Goal: Information Seeking & Learning: Learn about a topic

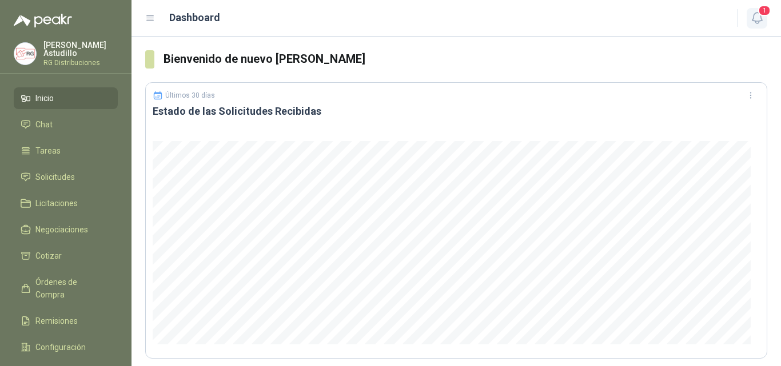
click at [760, 21] on icon "button" at bounding box center [757, 18] width 10 height 11
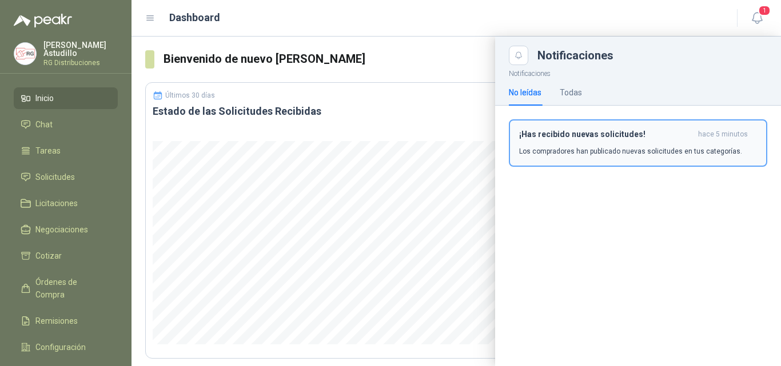
click at [636, 150] on p "Los compradores han publicado nuevas solicitudes en tus categorías." at bounding box center [630, 151] width 223 height 10
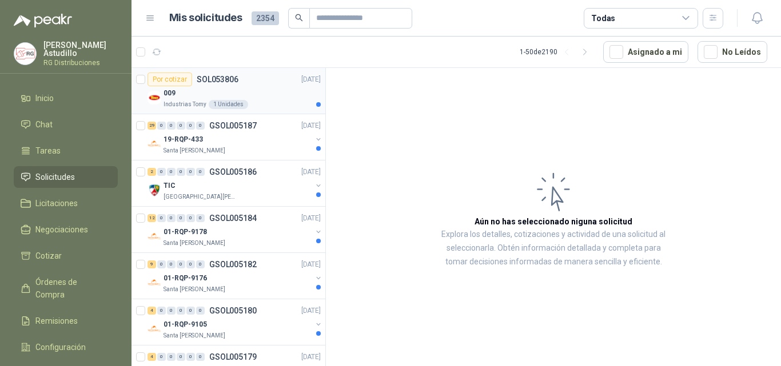
click at [287, 94] on div "009" at bounding box center [241, 93] width 157 height 14
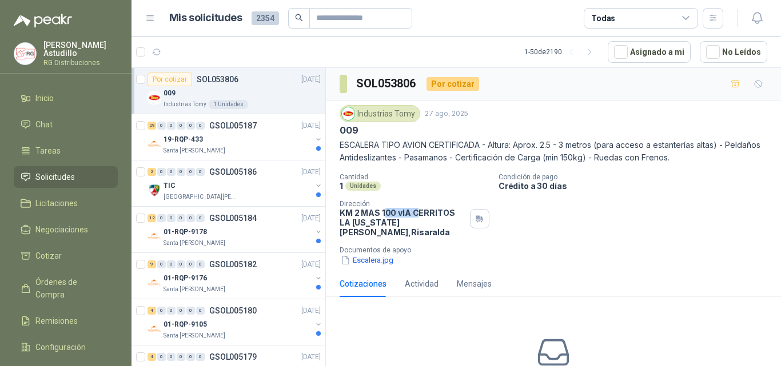
drag, startPoint x: 402, startPoint y: 217, endPoint x: 418, endPoint y: 218, distance: 15.5
click at [415, 217] on p "KM 2 MAS 100 vIA CERRITOS LA [US_STATE][PERSON_NAME] , [GEOGRAPHIC_DATA]" at bounding box center [402, 222] width 126 height 29
click at [657, 231] on div "Cantidad 1 Unidades Condición de pago Crédito a 30 días Dirección KM 2 MAS 100 …" at bounding box center [553, 219] width 428 height 93
click at [251, 149] on div "Santa [PERSON_NAME]" at bounding box center [237, 150] width 148 height 9
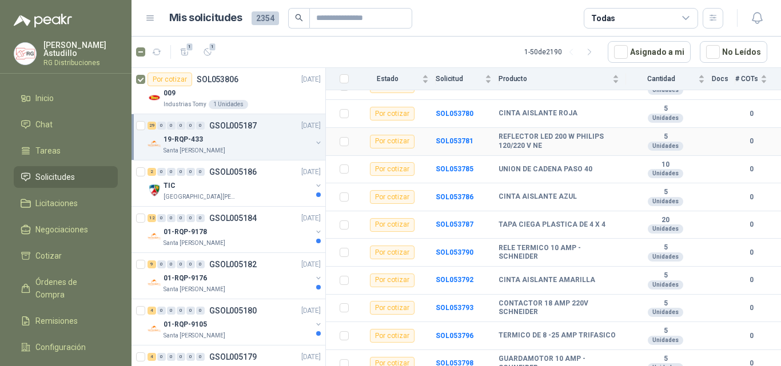
scroll to position [664, 0]
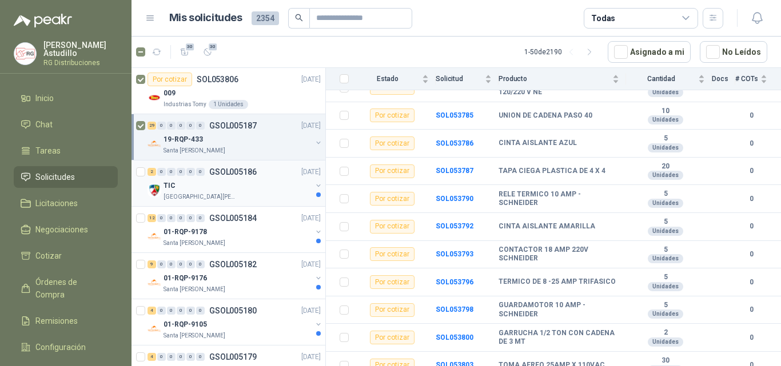
click at [249, 185] on div "TIC" at bounding box center [237, 186] width 148 height 14
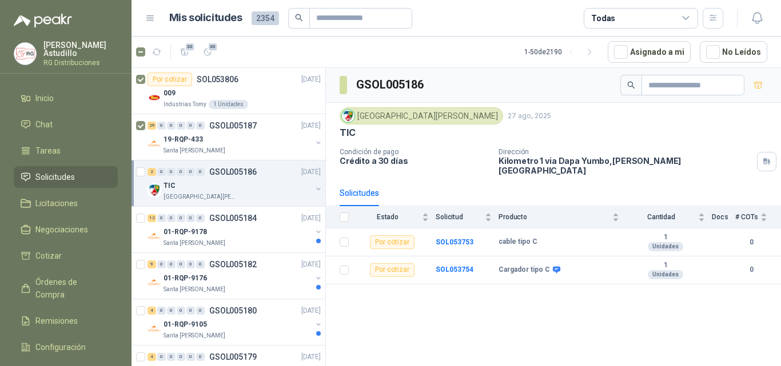
drag, startPoint x: 527, startPoint y: 165, endPoint x: 612, endPoint y: 163, distance: 85.2
click at [612, 165] on p "Kilometro 1 via [GEOGRAPHIC_DATA] , [PERSON_NAME][GEOGRAPHIC_DATA]" at bounding box center [625, 165] width 254 height 19
click at [616, 141] on div "Colegio [PERSON_NAME] [DATE] TIC Condición de pago Crédito a 30 días Dirección …" at bounding box center [553, 141] width 428 height 68
drag, startPoint x: 498, startPoint y: 161, endPoint x: 649, endPoint y: 151, distance: 151.2
click at [649, 151] on div "Dirección Kilometro 1 via [GEOGRAPHIC_DATA] , [PERSON_NAME][GEOGRAPHIC_DATA]" at bounding box center [625, 161] width 254 height 27
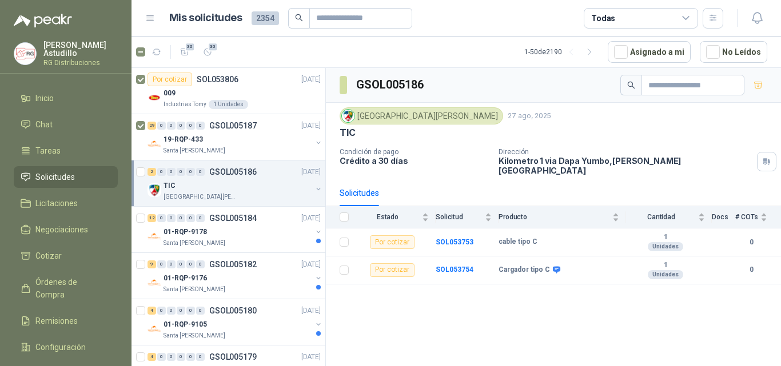
click at [569, 162] on p "Kilometro 1 via [GEOGRAPHIC_DATA] , [PERSON_NAME][GEOGRAPHIC_DATA]" at bounding box center [625, 165] width 254 height 19
click at [520, 238] on b "cable tipo C" at bounding box center [517, 242] width 39 height 9
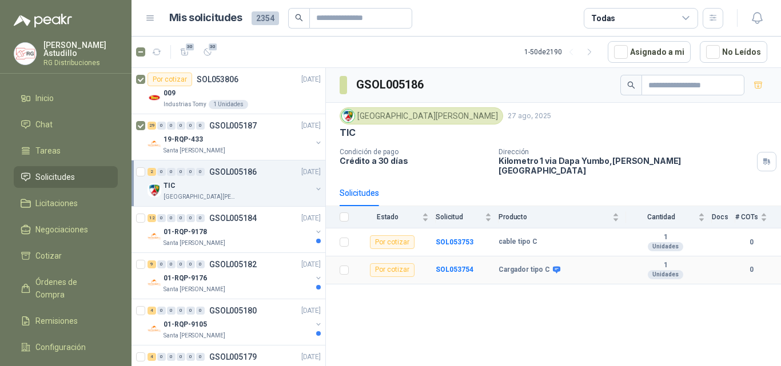
click at [518, 266] on b "Cargador tipo C" at bounding box center [523, 270] width 51 height 9
drag, startPoint x: 518, startPoint y: 260, endPoint x: 494, endPoint y: 243, distance: 29.5
click at [517, 266] on b "Cargador tipo C" at bounding box center [523, 270] width 51 height 9
click at [241, 226] on div "01-RQP-9178" at bounding box center [237, 232] width 148 height 14
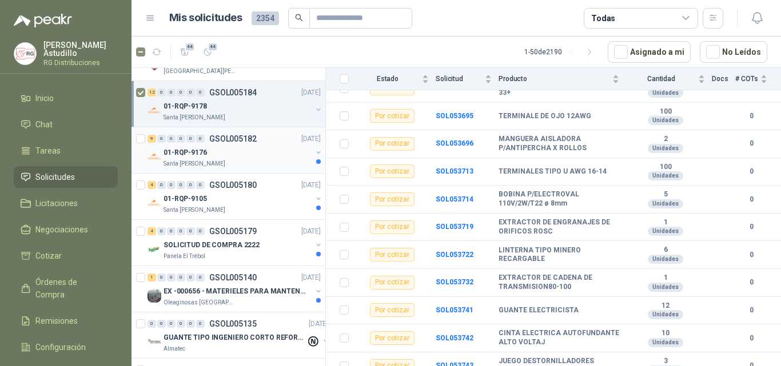
scroll to position [114, 0]
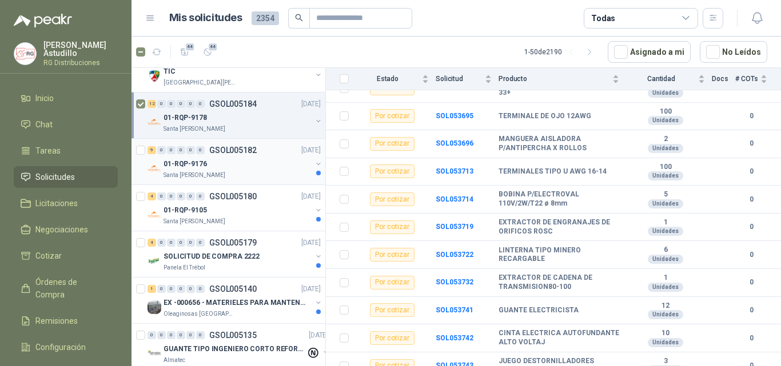
click at [243, 178] on div "Santa [PERSON_NAME]" at bounding box center [237, 175] width 148 height 9
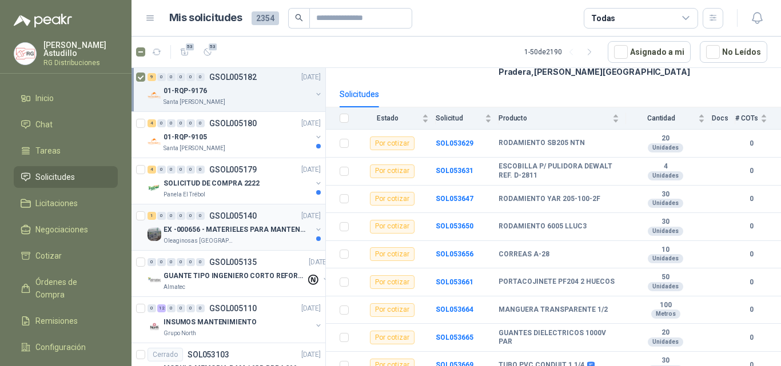
scroll to position [171, 0]
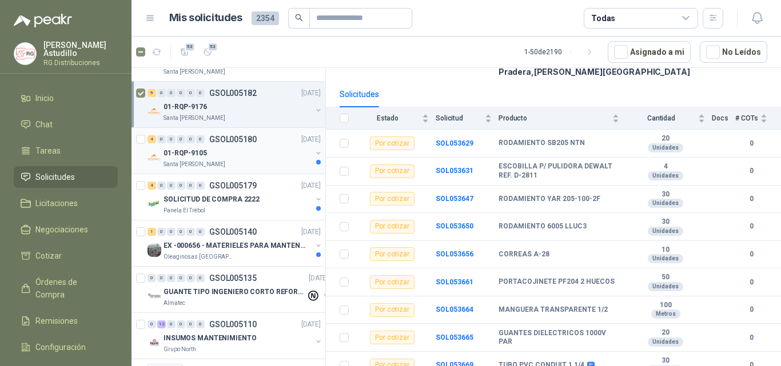
click at [217, 148] on div "01-RQP-9105" at bounding box center [237, 153] width 148 height 14
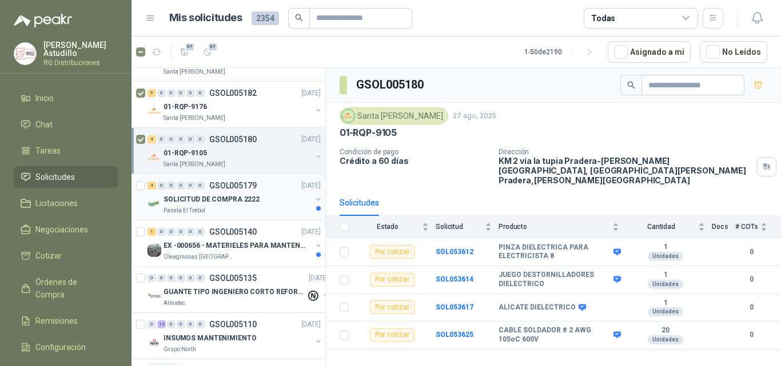
click at [242, 203] on p "SOLICITUD DE COMPRA 2222" at bounding box center [211, 199] width 96 height 11
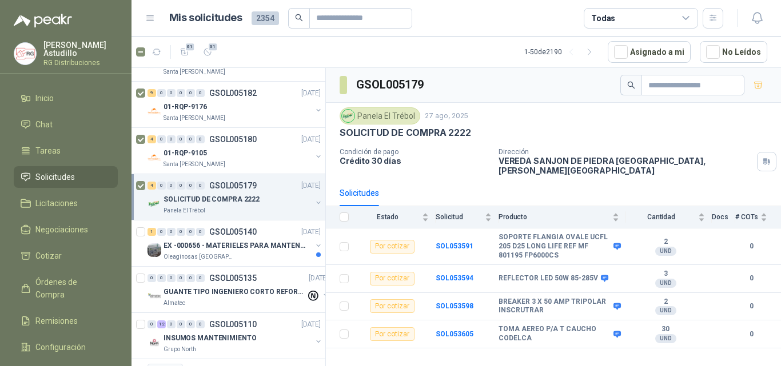
scroll to position [229, 0]
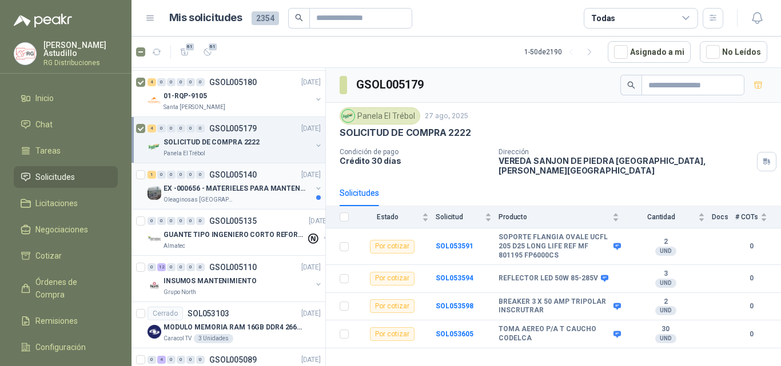
click at [226, 189] on p "EX -000656 - MATERIELES PARA MANTENIMIENTO MECANIC" at bounding box center [234, 188] width 142 height 11
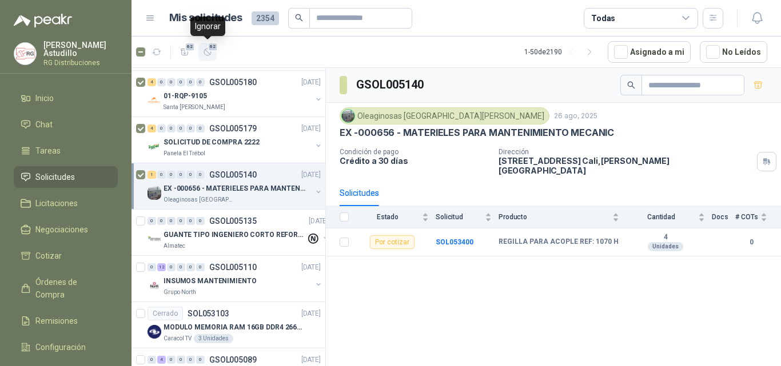
click at [209, 52] on icon "button" at bounding box center [208, 52] width 10 height 10
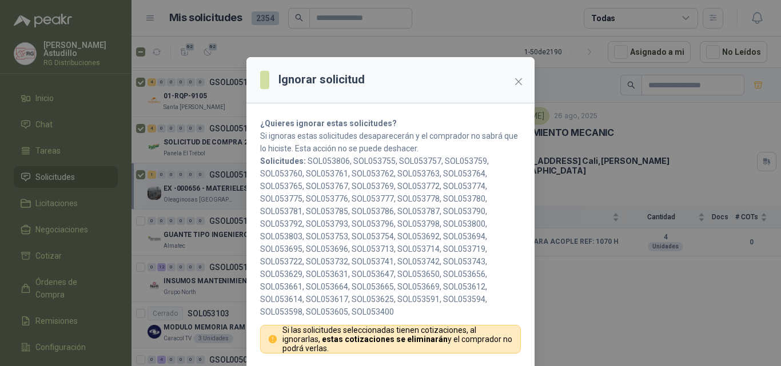
scroll to position [37, 0]
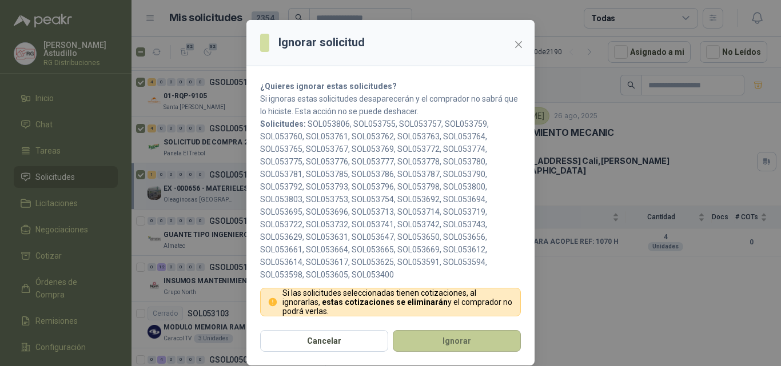
click at [419, 339] on button "Ignorar" at bounding box center [457, 341] width 128 height 22
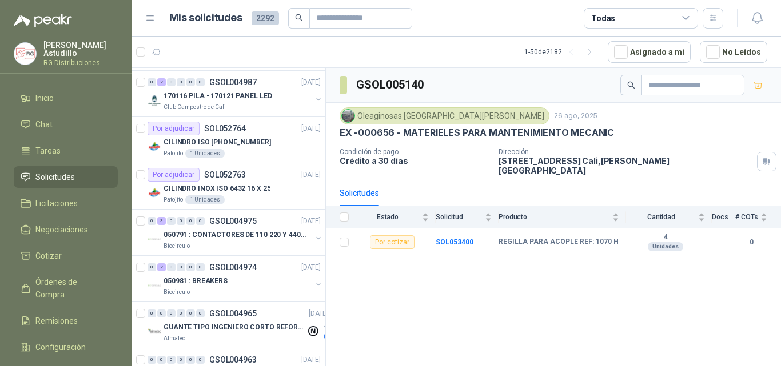
scroll to position [0, 0]
